Goal: Task Accomplishment & Management: Use online tool/utility

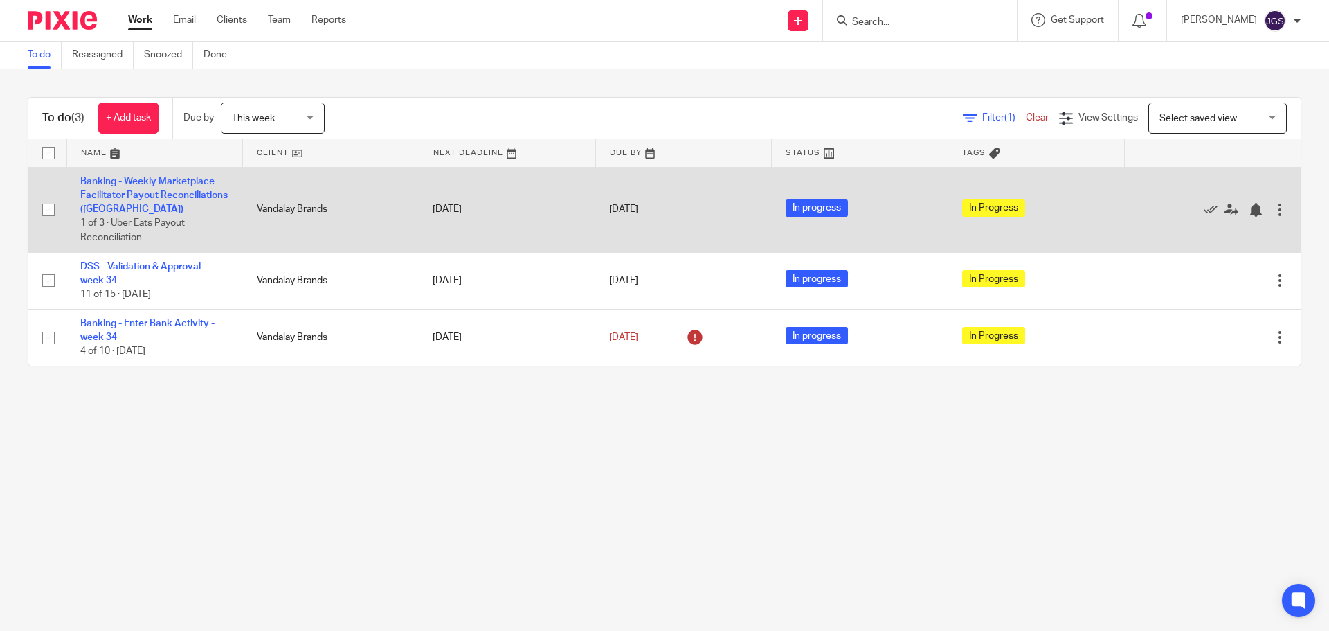
click at [116, 201] on td "Banking - Weekly Marketplace Facilitator Payout Reconciliations ([GEOGRAPHIC_DA…" at bounding box center [154, 209] width 177 height 85
click at [117, 195] on link "Banking - Weekly Marketplace Facilitator Payout Reconciliations ([GEOGRAPHIC_DA…" at bounding box center [153, 196] width 147 height 38
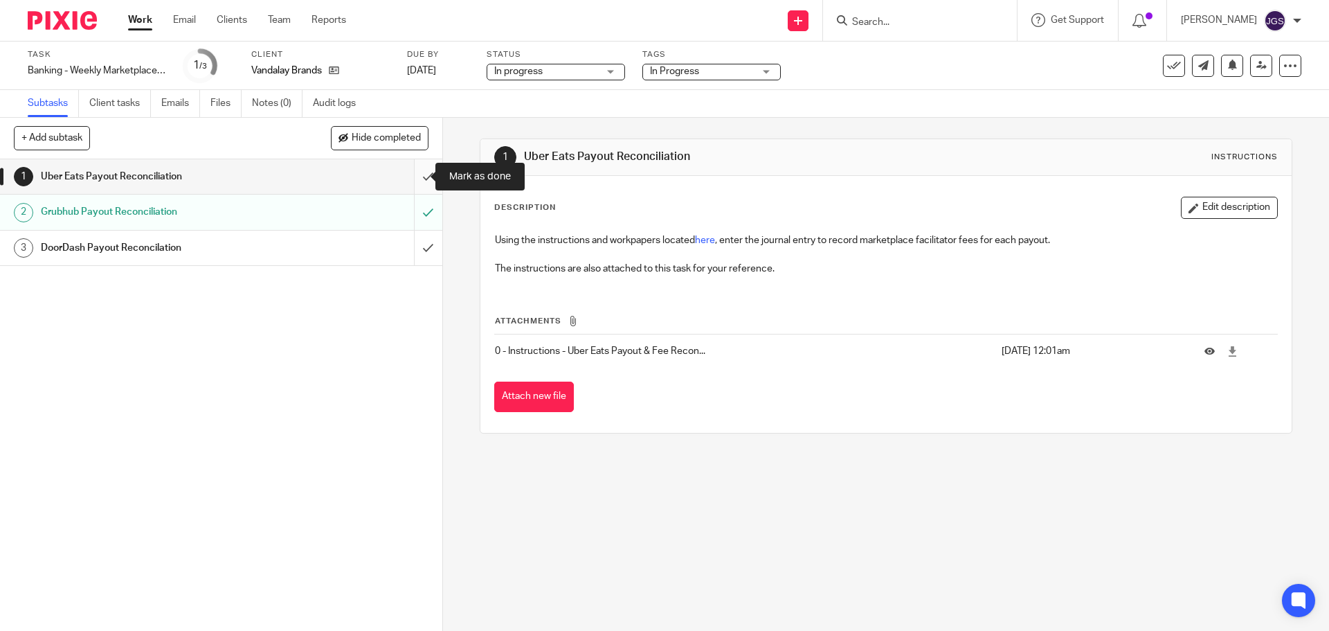
click at [416, 177] on input "submit" at bounding box center [221, 176] width 442 height 35
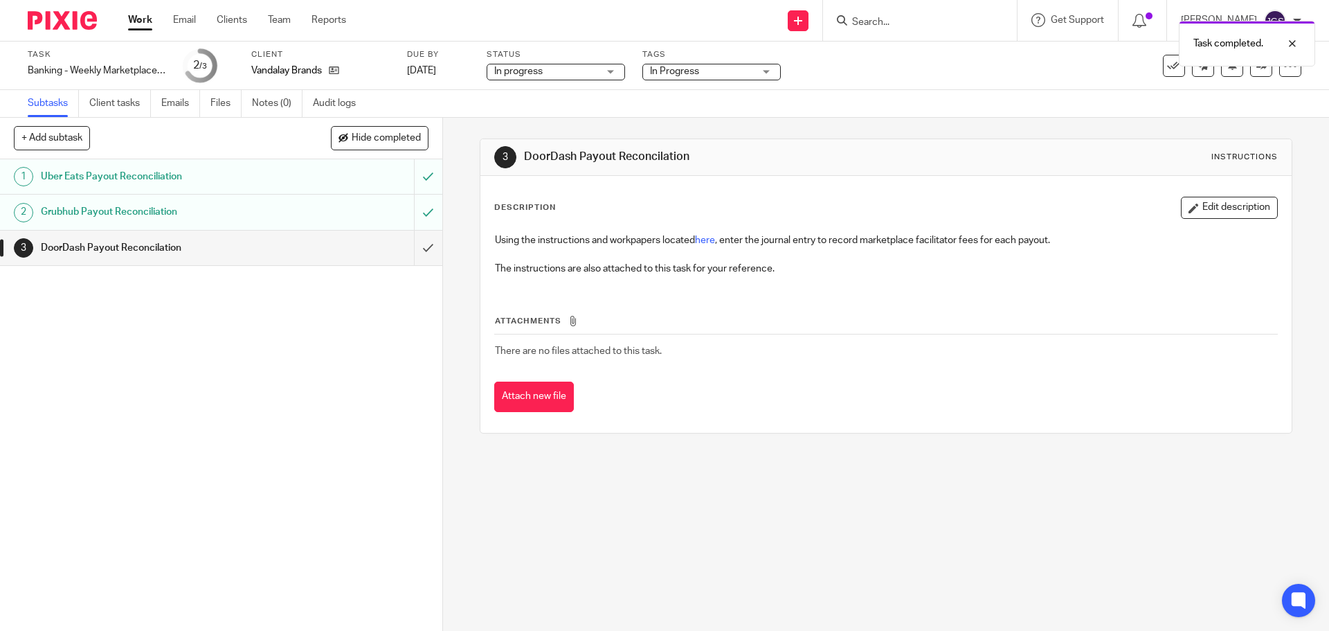
click at [135, 21] on link "Work" at bounding box center [140, 20] width 24 height 14
